Goal: Information Seeking & Learning: Learn about a topic

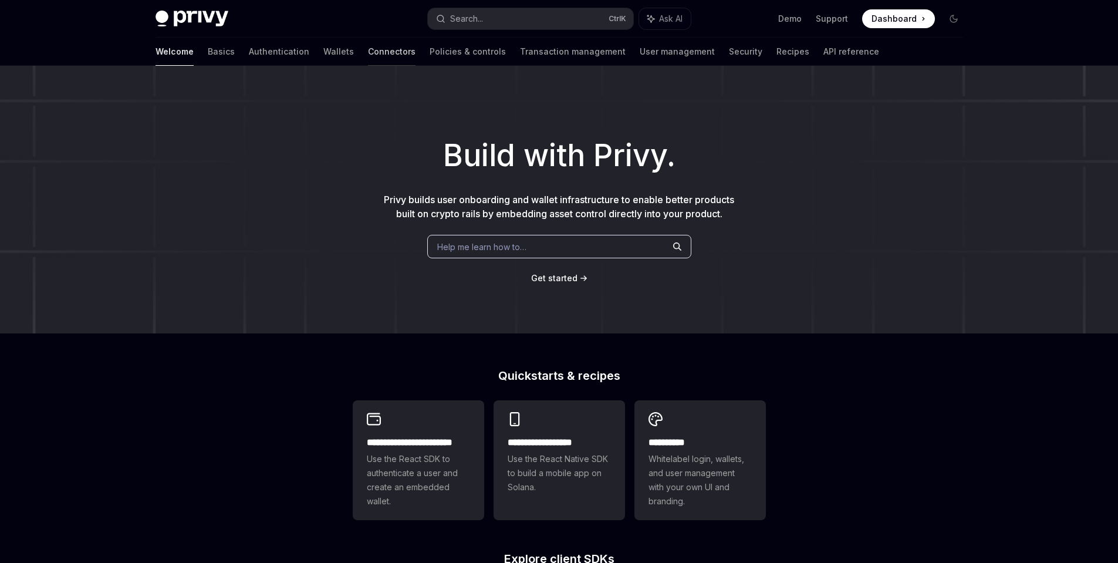
click at [368, 48] on link "Connectors" at bounding box center [392, 52] width 48 height 28
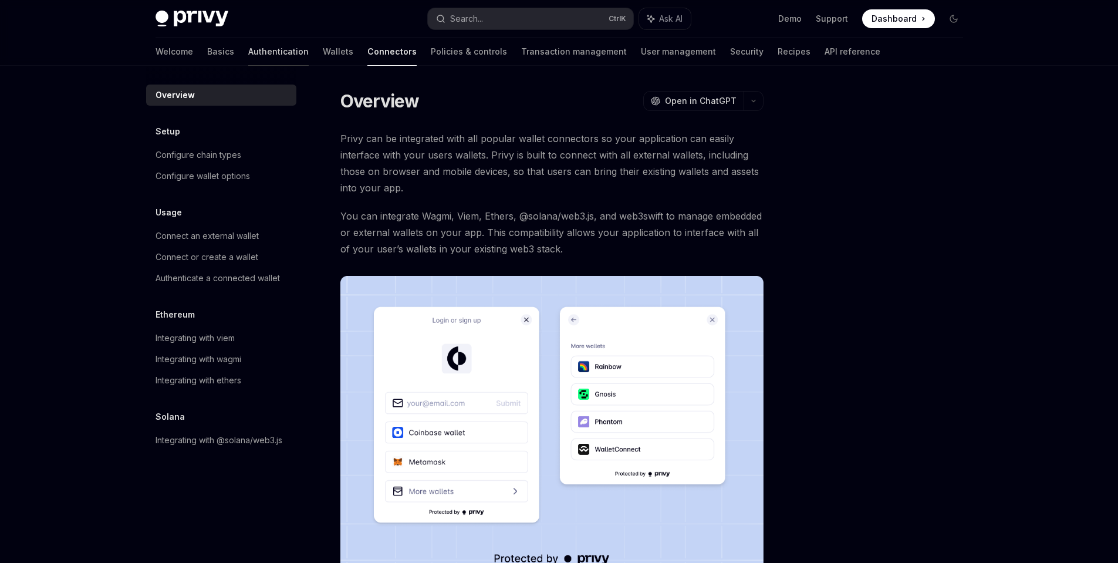
click at [248, 48] on link "Authentication" at bounding box center [278, 52] width 60 height 28
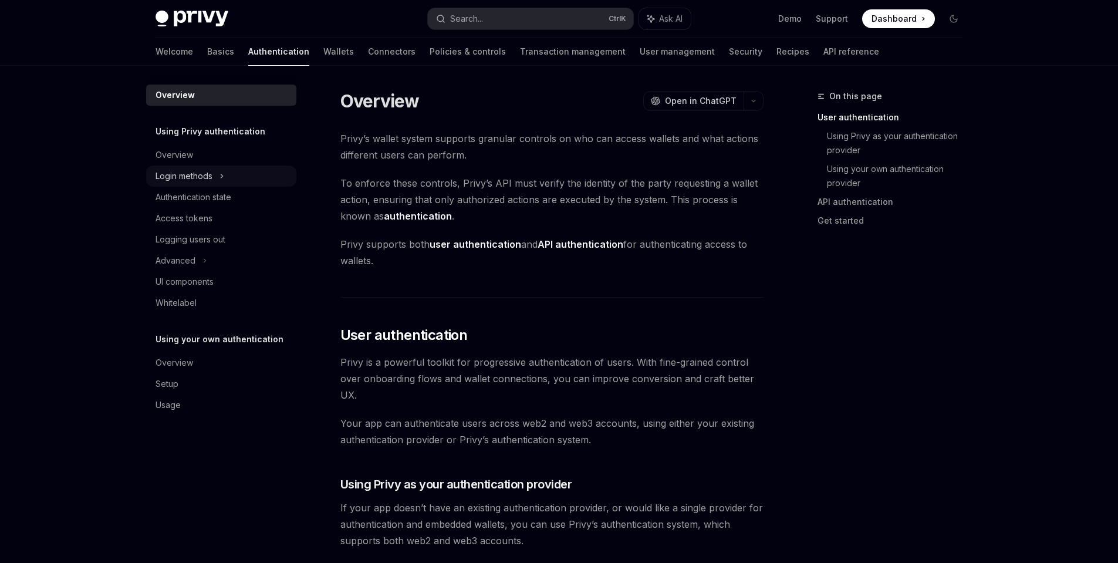
click at [231, 174] on div "Login methods" at bounding box center [221, 175] width 150 height 21
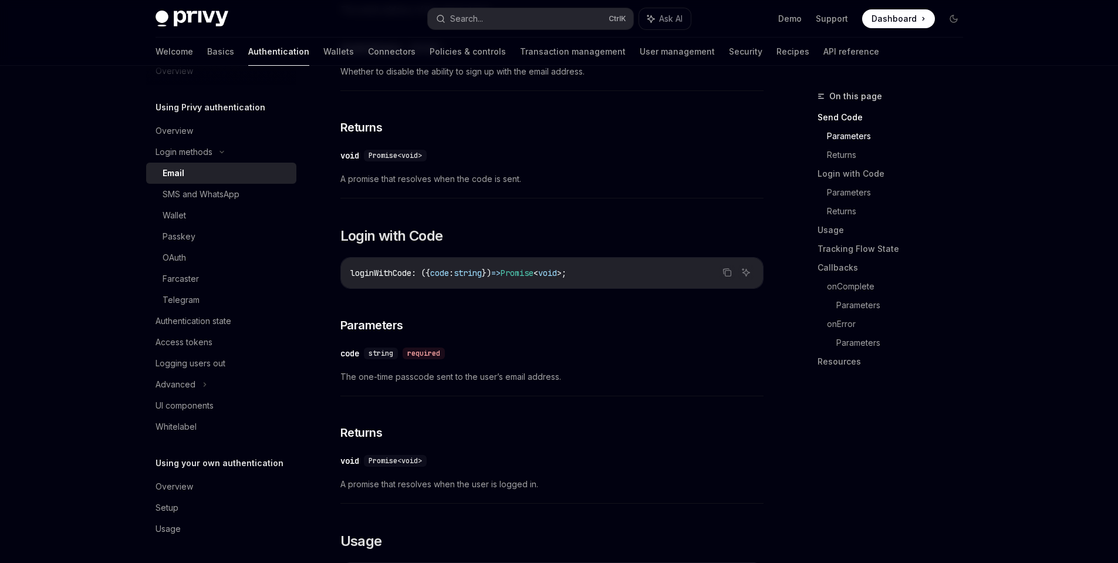
scroll to position [563, 0]
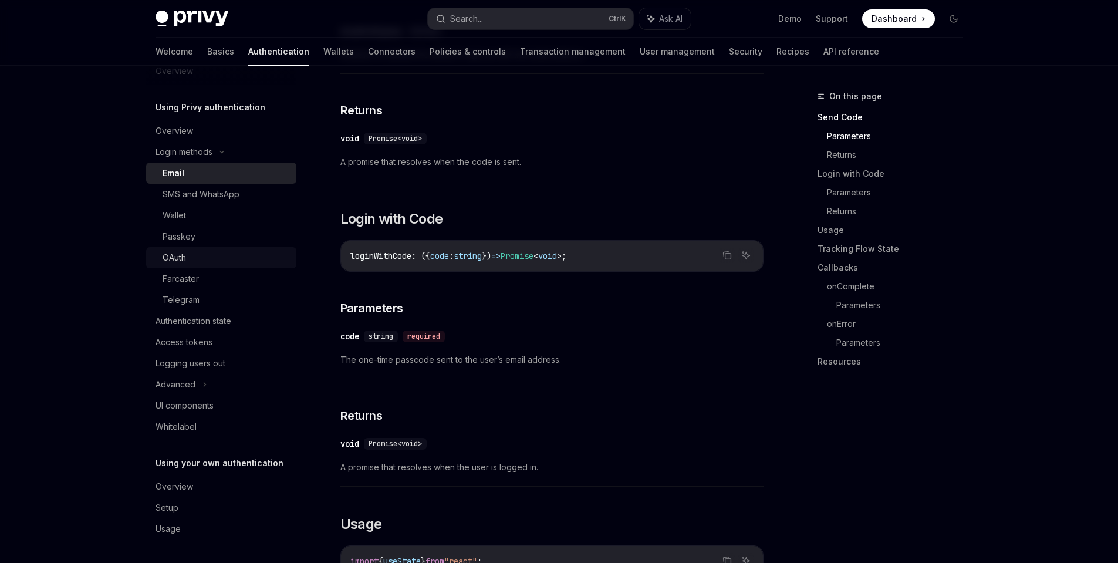
click at [235, 257] on div "OAuth" at bounding box center [226, 258] width 127 height 14
type textarea "*"
